Goal: Transaction & Acquisition: Subscribe to service/newsletter

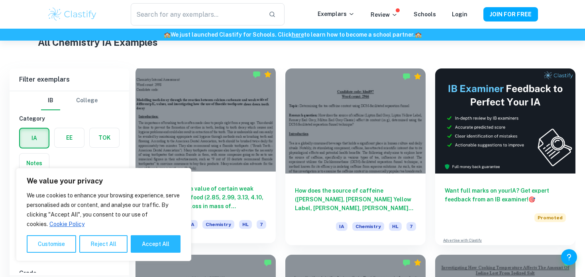
scroll to position [286, 0]
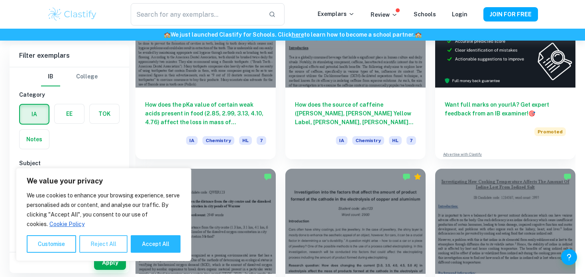
click at [119, 242] on button "Reject All" at bounding box center [103, 245] width 48 height 18
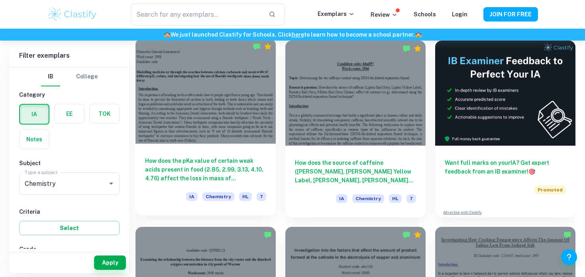
scroll to position [287, 0]
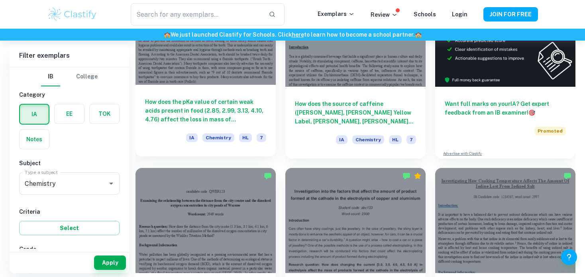
click at [220, 118] on h6 "How does the pKa value of certain weak acids present in food (2.85, 2.99, 3.13,…" at bounding box center [205, 111] width 121 height 26
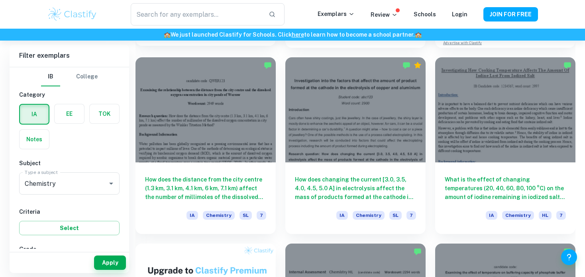
scroll to position [397, 0]
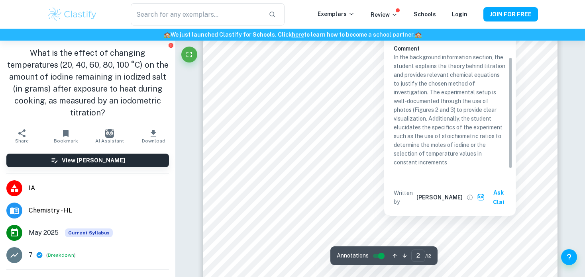
scroll to position [666, 0]
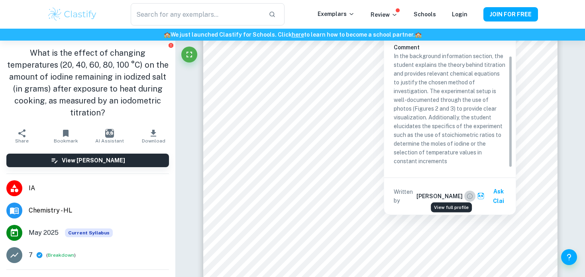
click at [466, 193] on icon "View full profile" at bounding box center [469, 196] width 7 height 7
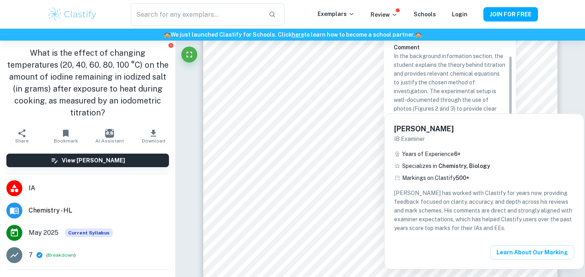
click at [444, 70] on div at bounding box center [292, 138] width 585 height 277
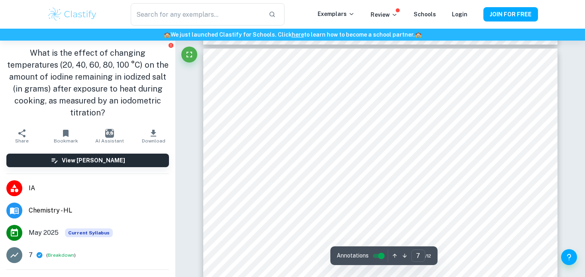
scroll to position [2889, 0]
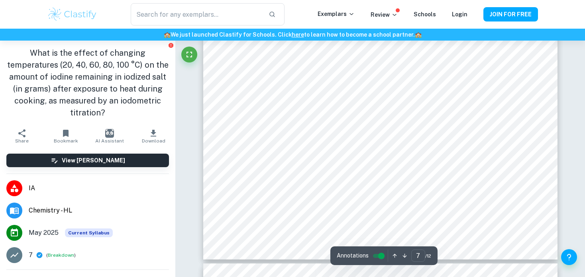
type input "8"
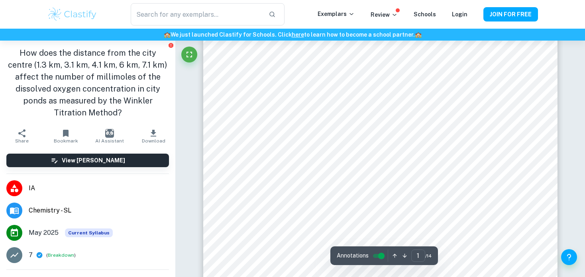
scroll to position [39, 0]
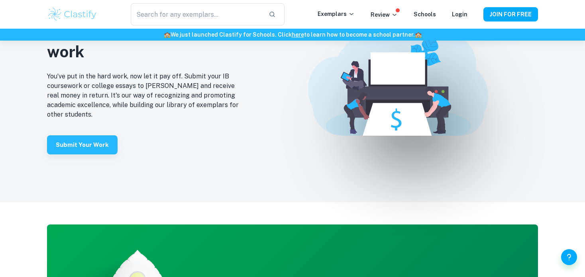
scroll to position [1696, 0]
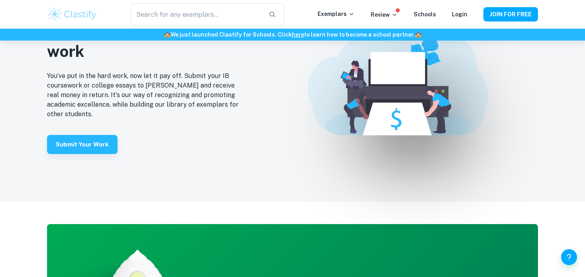
click at [409, 43] on img at bounding box center [398, 80] width 180 height 111
click at [415, 107] on img at bounding box center [398, 80] width 180 height 111
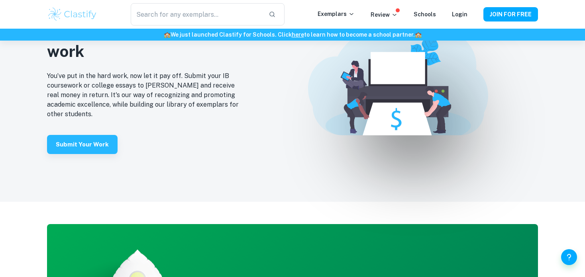
click at [415, 107] on img at bounding box center [398, 80] width 180 height 111
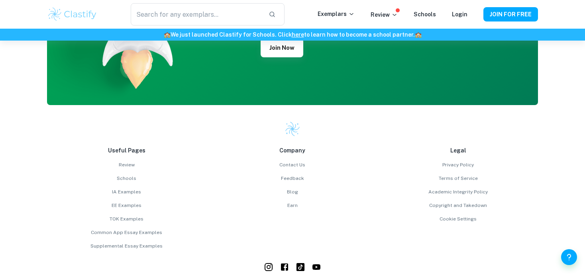
scroll to position [1996, 0]
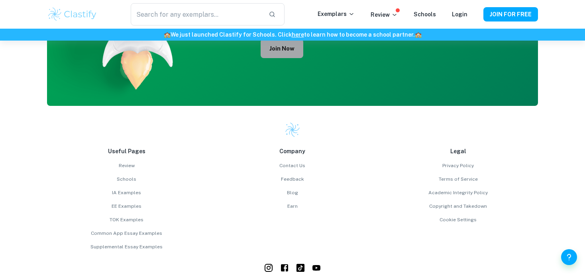
click at [287, 47] on button "Join Now" at bounding box center [282, 48] width 43 height 19
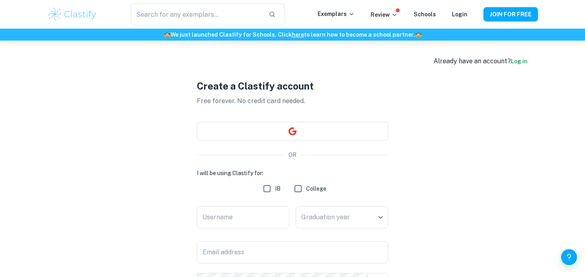
scroll to position [119, 0]
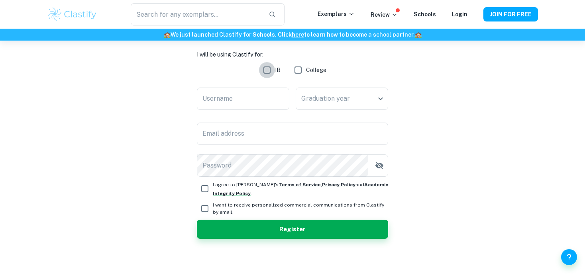
click at [268, 69] on input "IB" at bounding box center [267, 70] width 16 height 16
checkbox input "true"
click at [257, 89] on input "Username" at bounding box center [243, 99] width 92 height 22
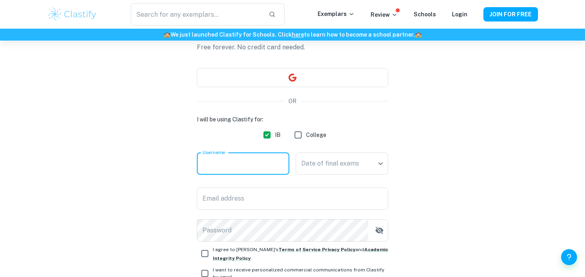
scroll to position [81, 0]
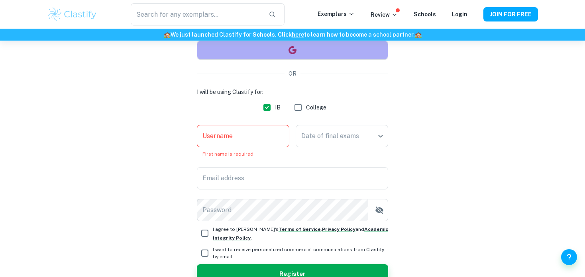
click at [303, 54] on button "button" at bounding box center [292, 50] width 191 height 19
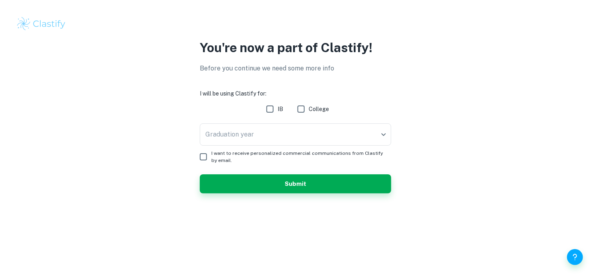
click at [274, 107] on input "IB" at bounding box center [270, 109] width 16 height 16
checkbox input "true"
click at [286, 134] on body "We value your privacy We use cookies to enhance your browsing experience, serve…" at bounding box center [295, 138] width 591 height 277
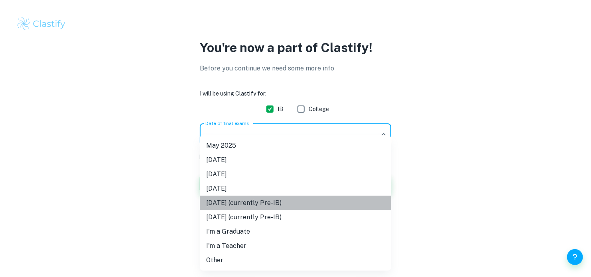
click at [287, 210] on li "[DATE] (currently Pre-IB)" at bounding box center [295, 203] width 191 height 14
type input "M27"
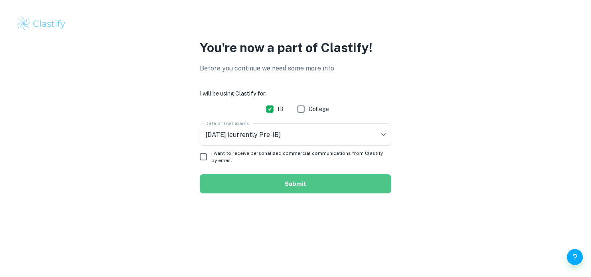
click at [282, 191] on button "Submit" at bounding box center [295, 184] width 191 height 19
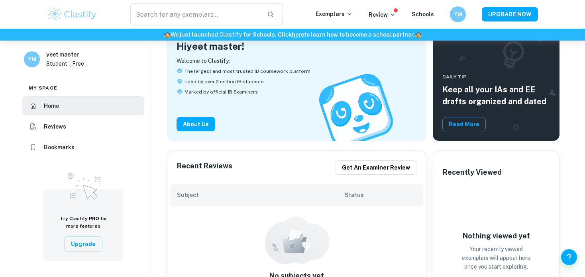
scroll to position [56, 0]
